Goal: Find contact information: Find contact information

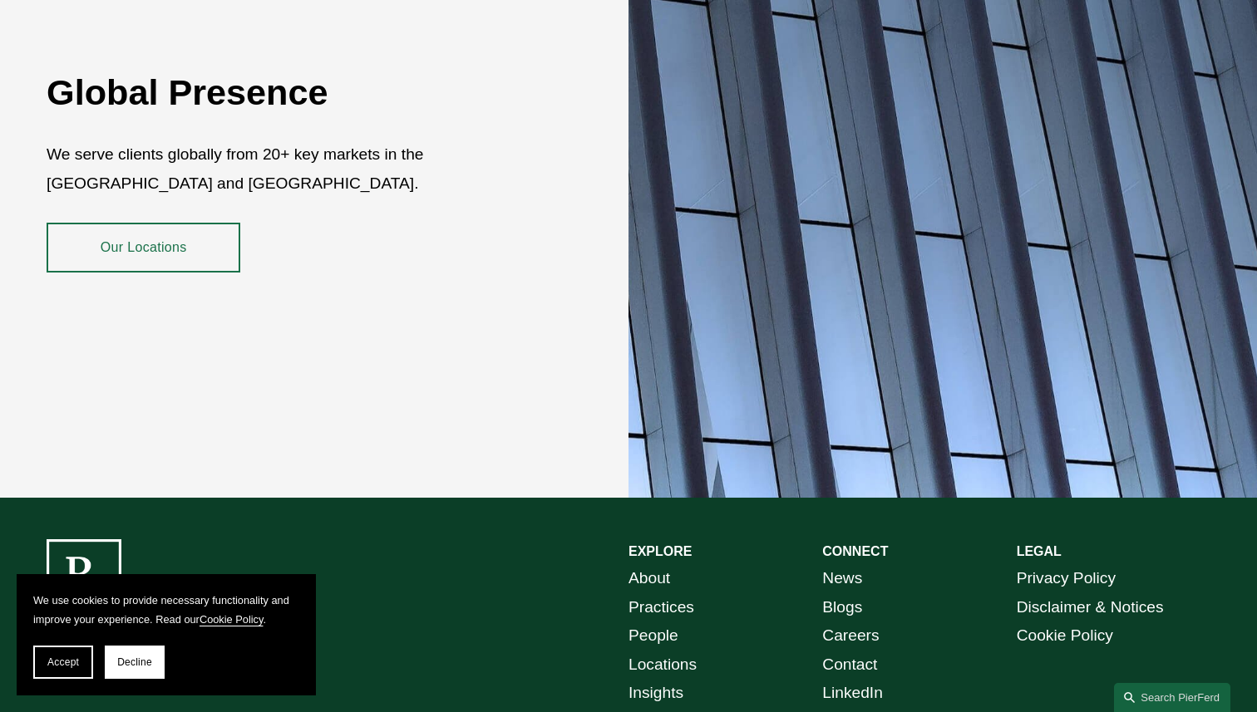
scroll to position [2974, 0]
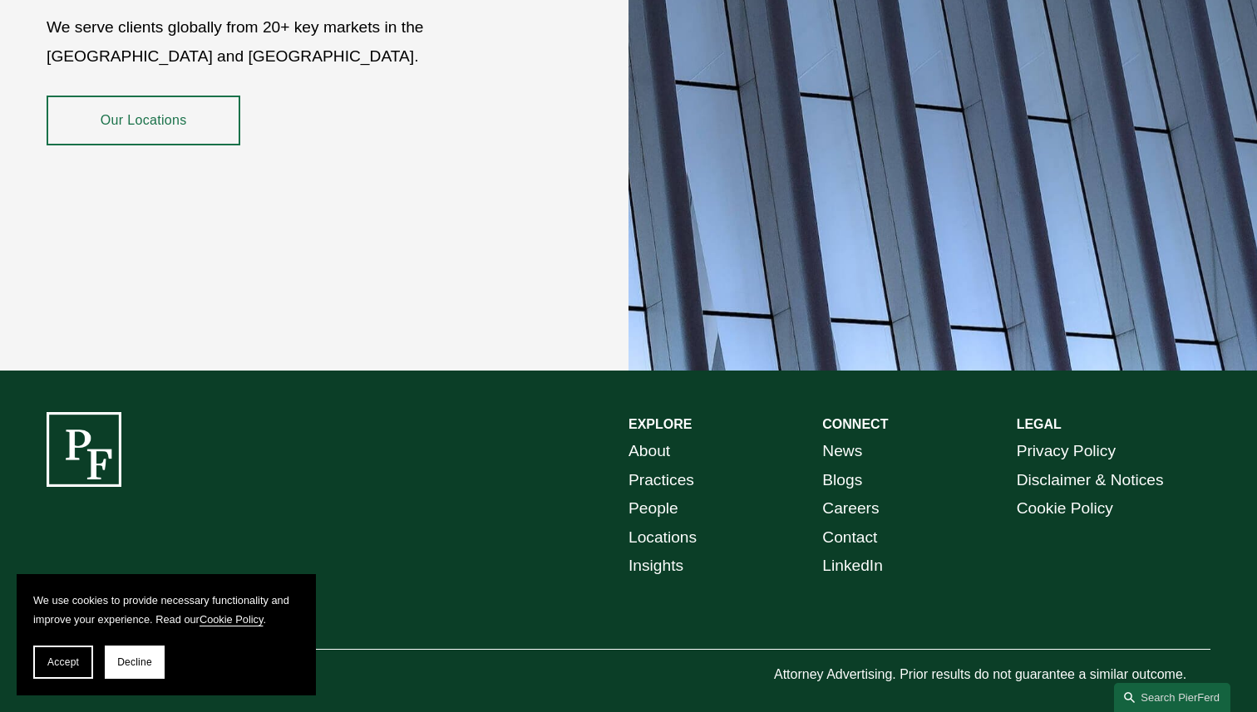
click at [156, 106] on link "Our Locations" at bounding box center [144, 121] width 194 height 50
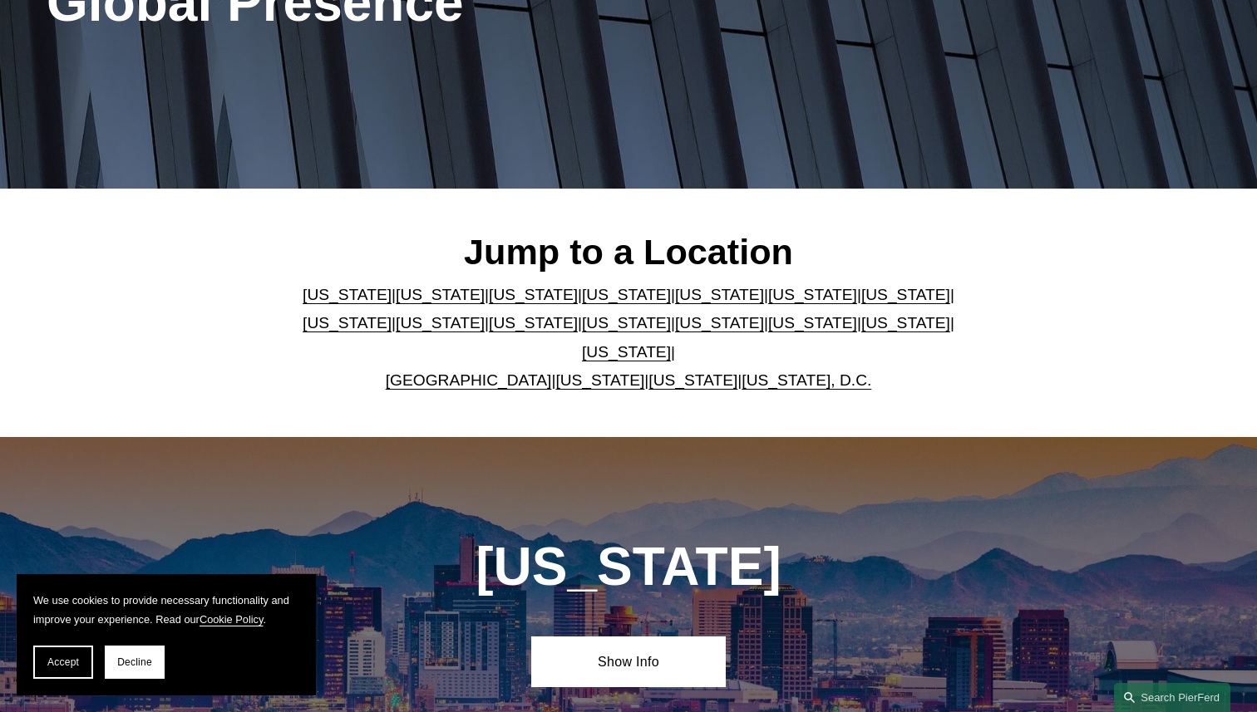
scroll to position [301, 0]
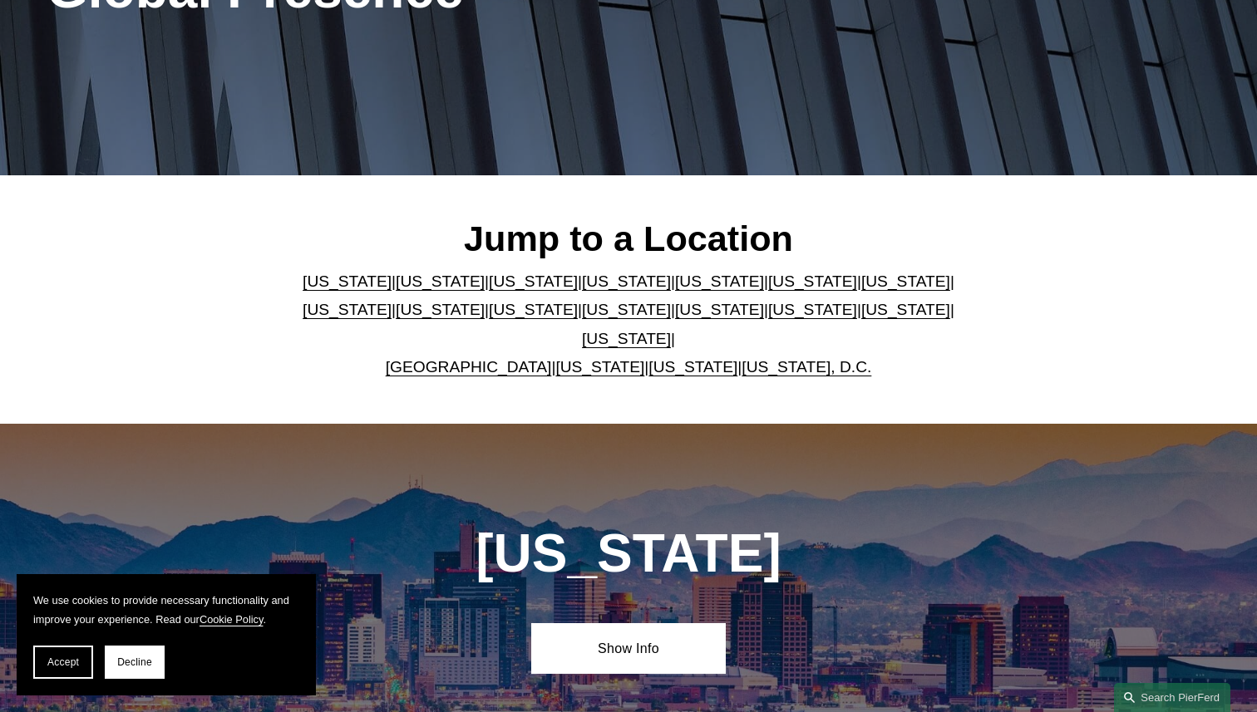
click at [793, 358] on link "Washington, D.C." at bounding box center [806, 366] width 130 height 17
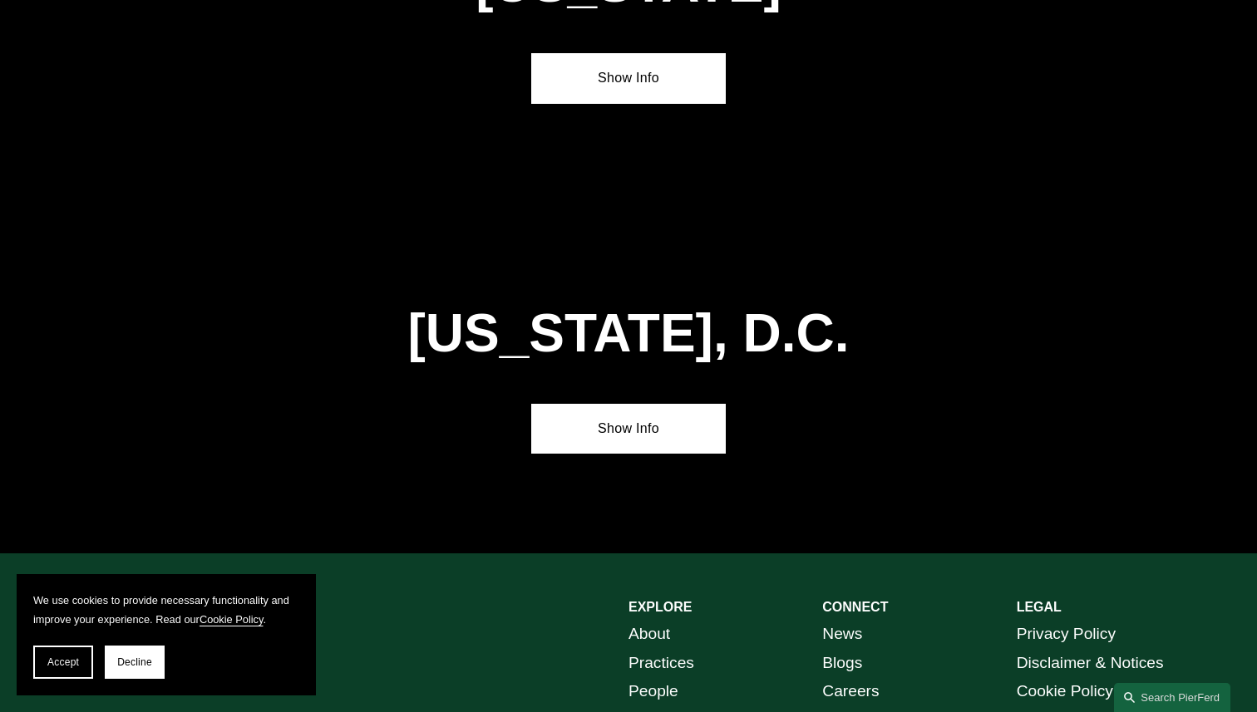
scroll to position [6986, 0]
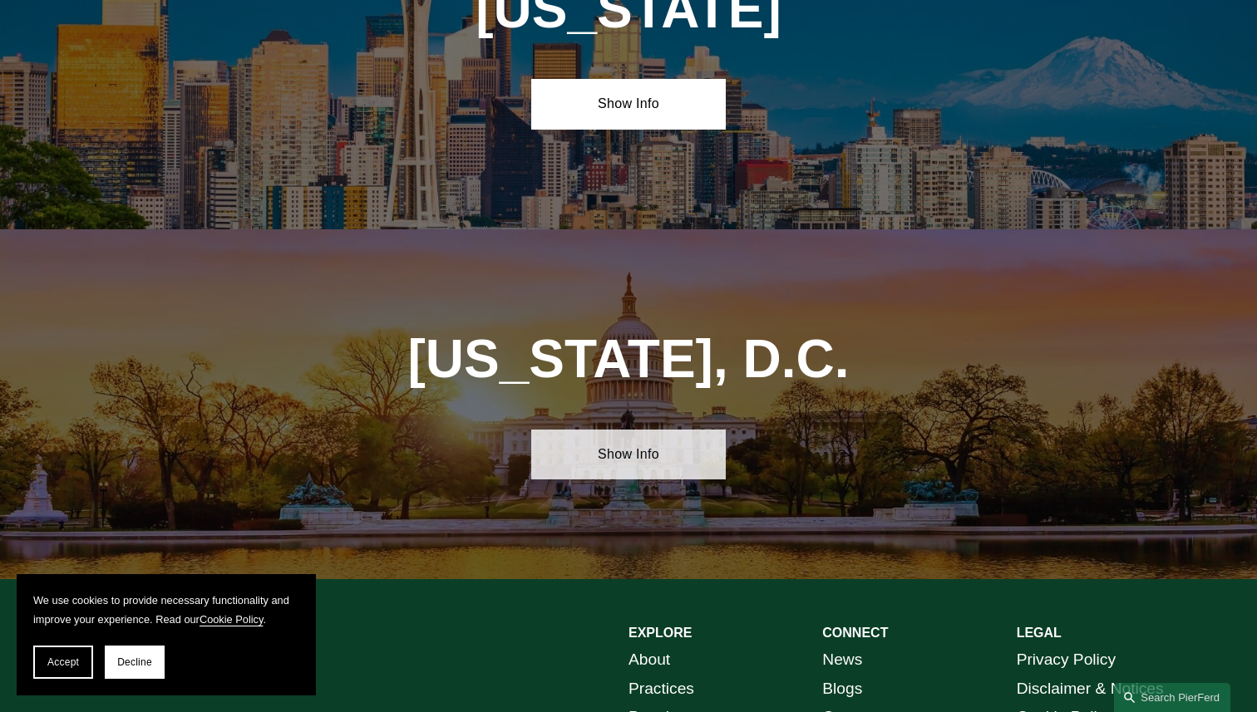
click at [647, 430] on link "Show Info" at bounding box center [628, 455] width 194 height 50
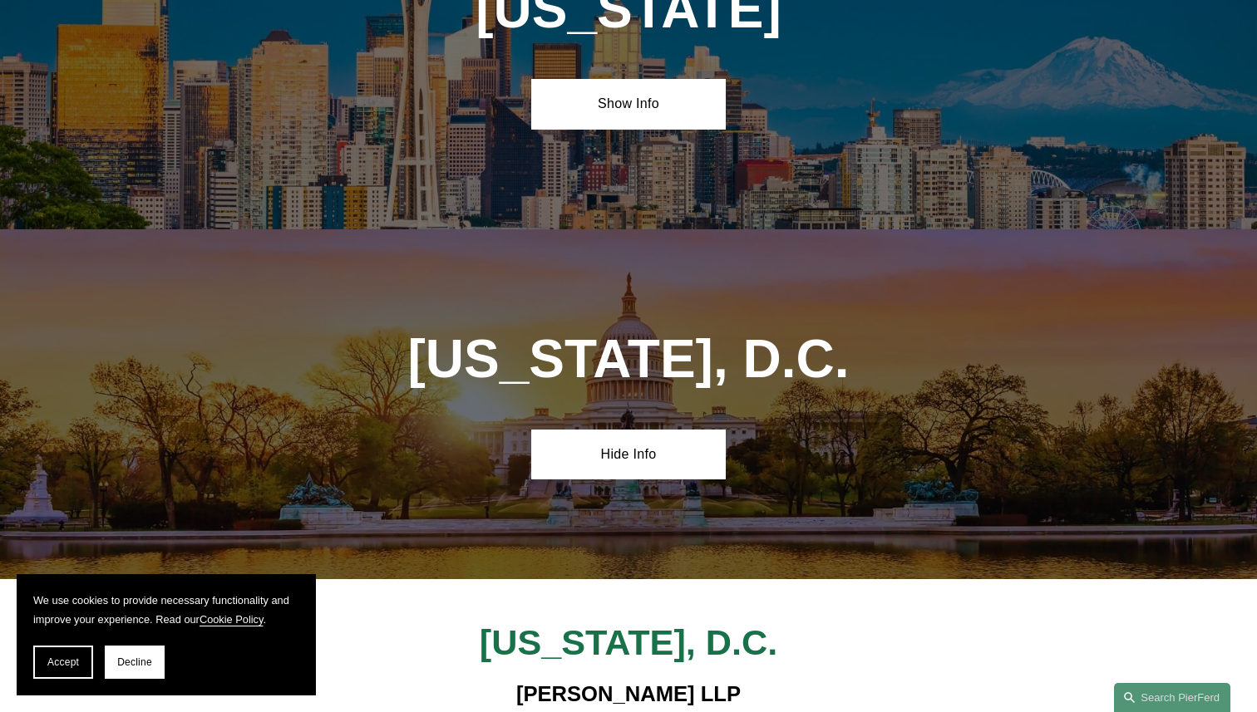
scroll to position [6961, 0]
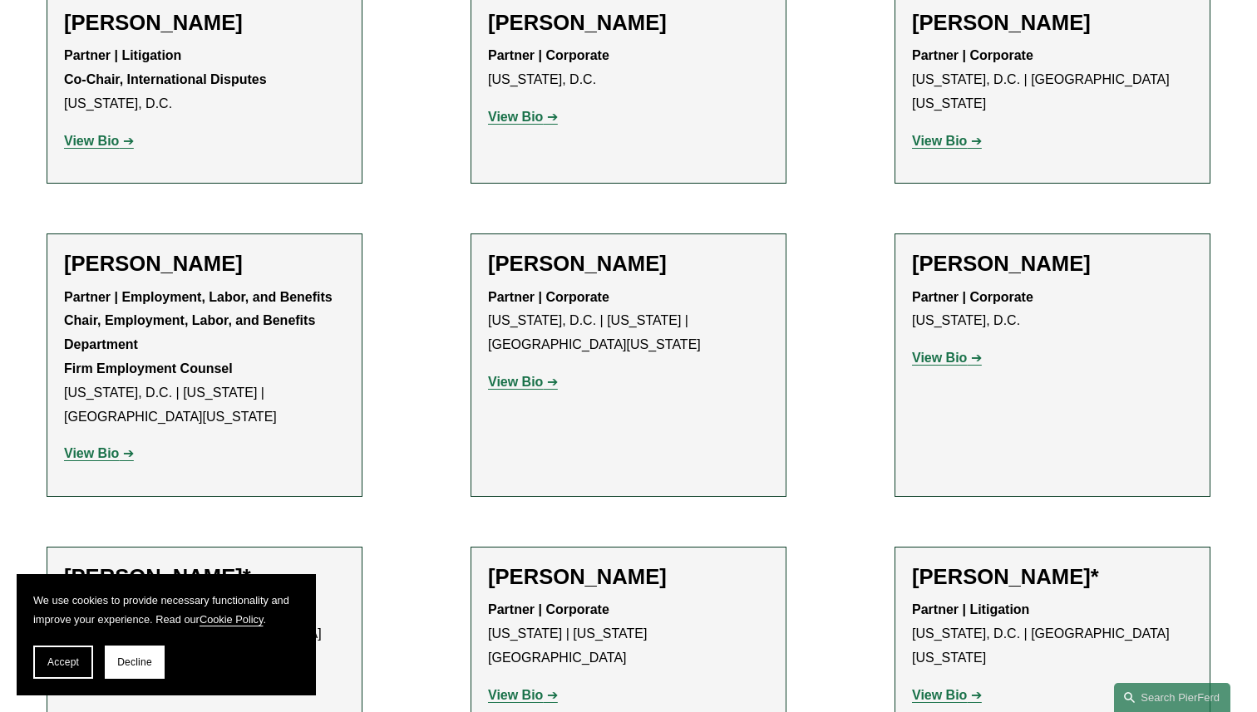
scroll to position [939, 0]
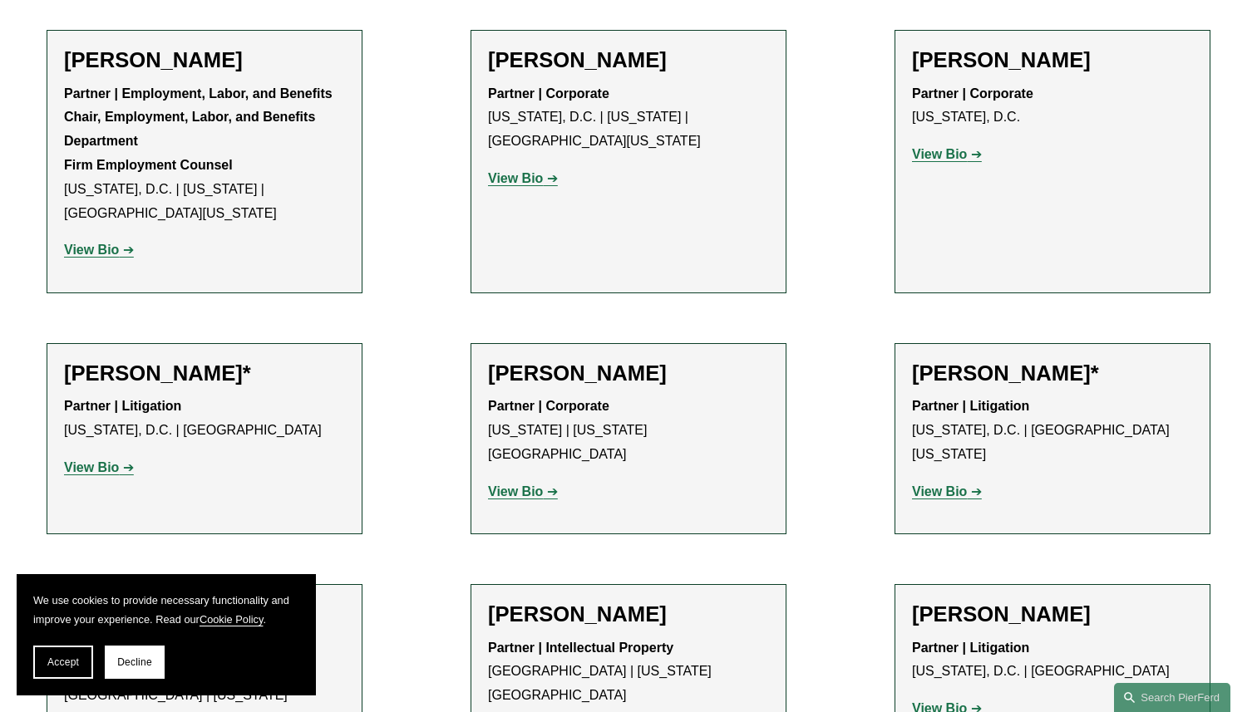
click at [544, 485] on link "View Bio" at bounding box center [523, 492] width 70 height 14
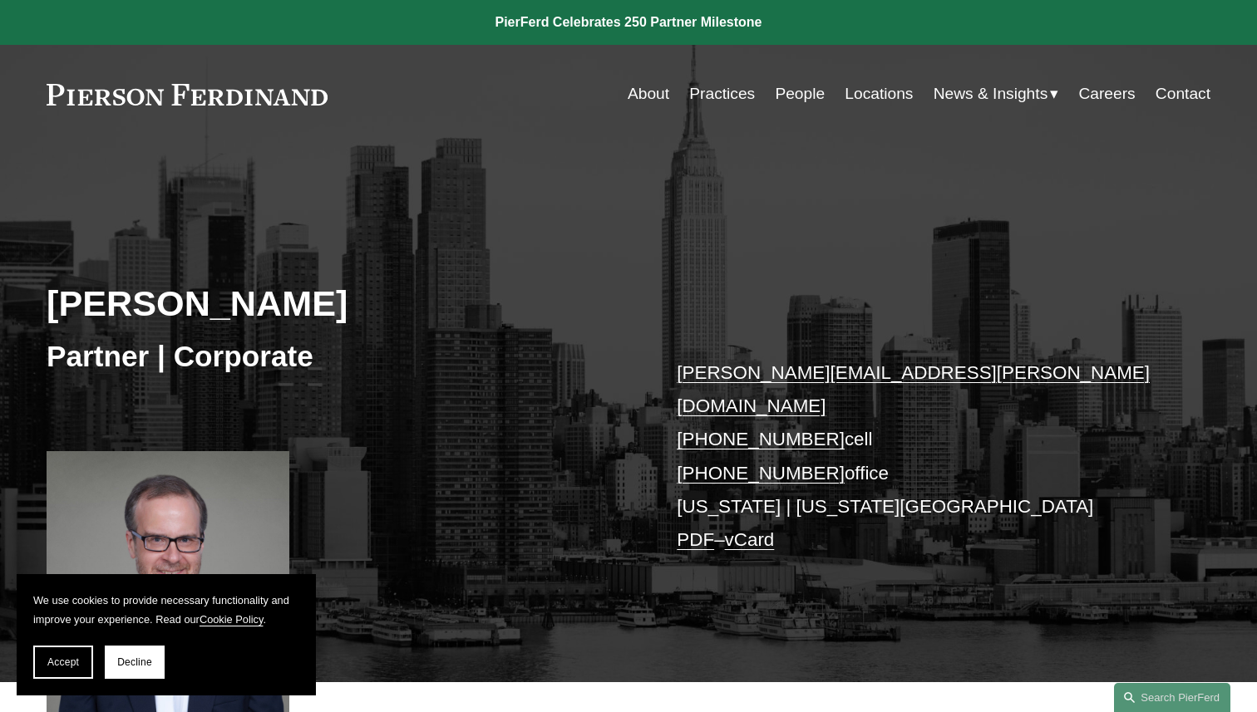
click at [1110, 95] on link "Careers" at bounding box center [1106, 94] width 57 height 32
